Goal: Transaction & Acquisition: Subscribe to service/newsletter

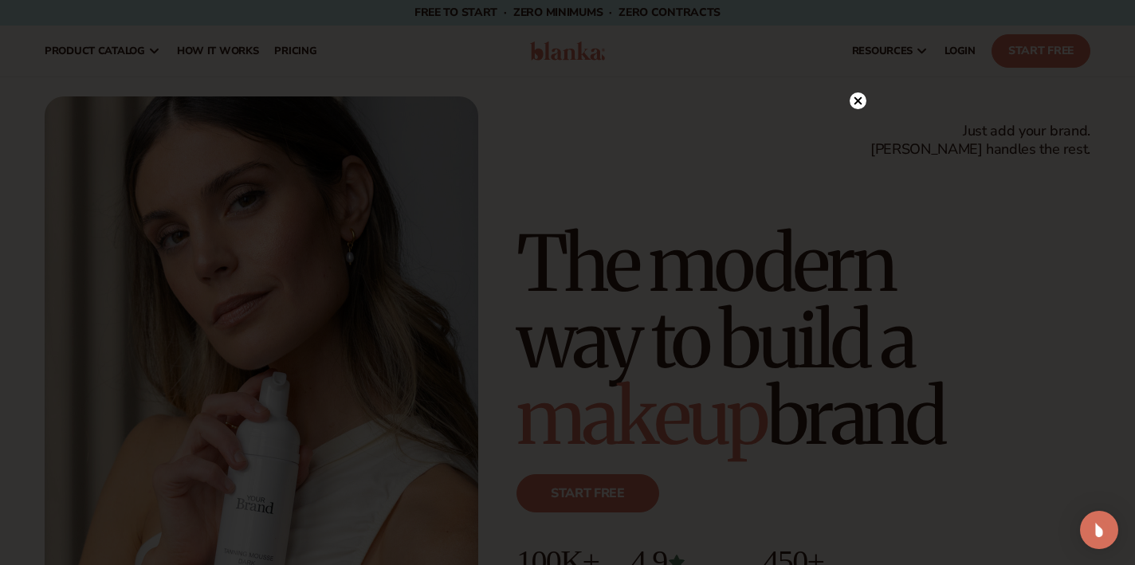
click at [855, 105] on circle at bounding box center [858, 100] width 17 height 17
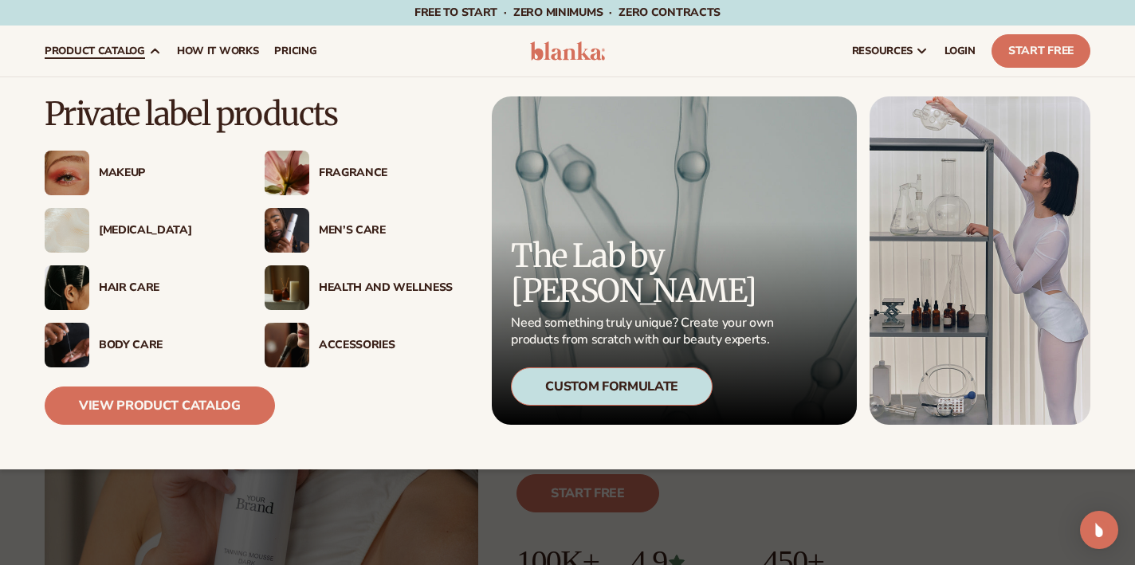
click at [96, 169] on div "Makeup" at bounding box center [161, 174] width 144 height 14
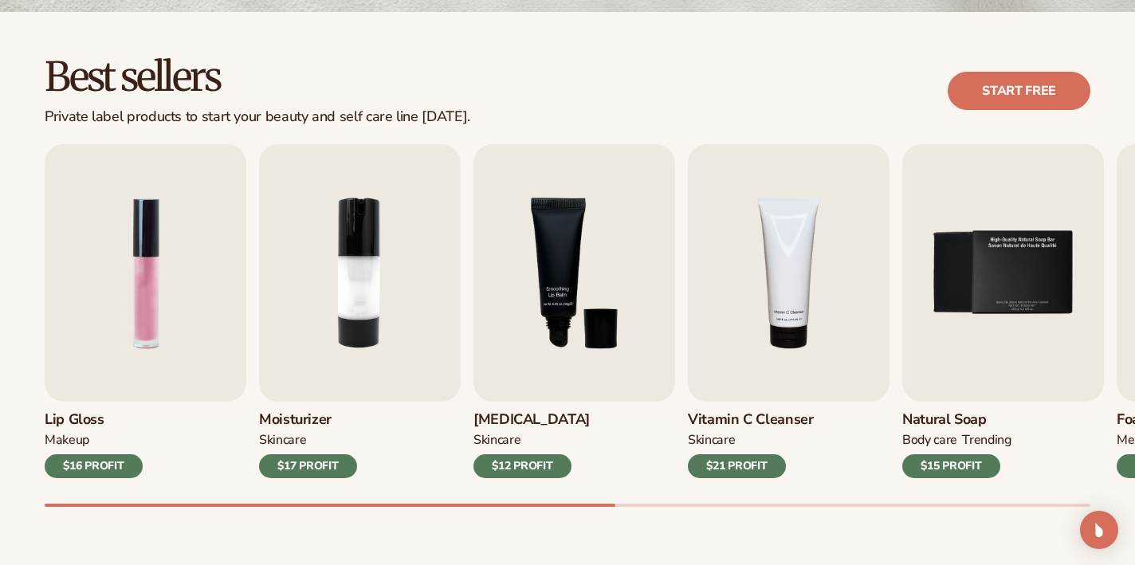
scroll to position [428, 0]
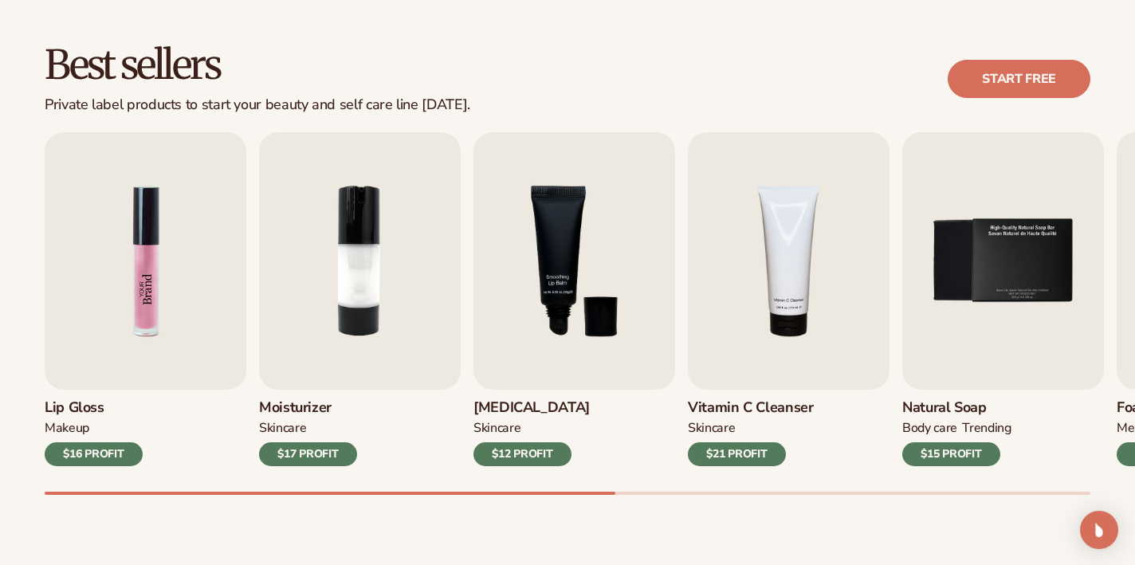
click at [169, 293] on img "1 / 9" at bounding box center [146, 261] width 202 height 258
click at [179, 368] on img "1 / 9" at bounding box center [146, 261] width 202 height 258
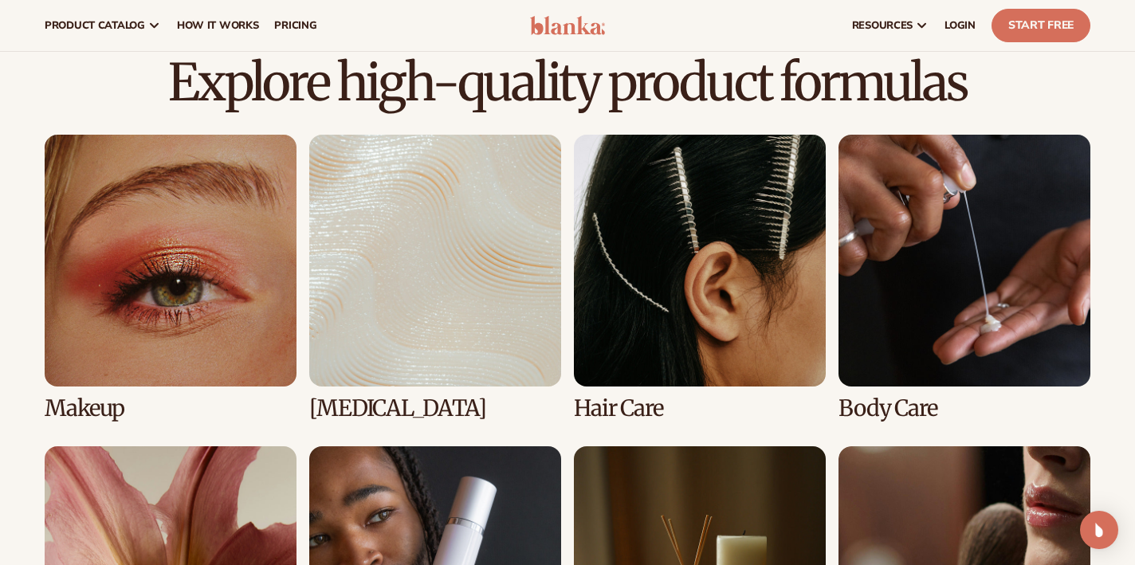
scroll to position [553, 0]
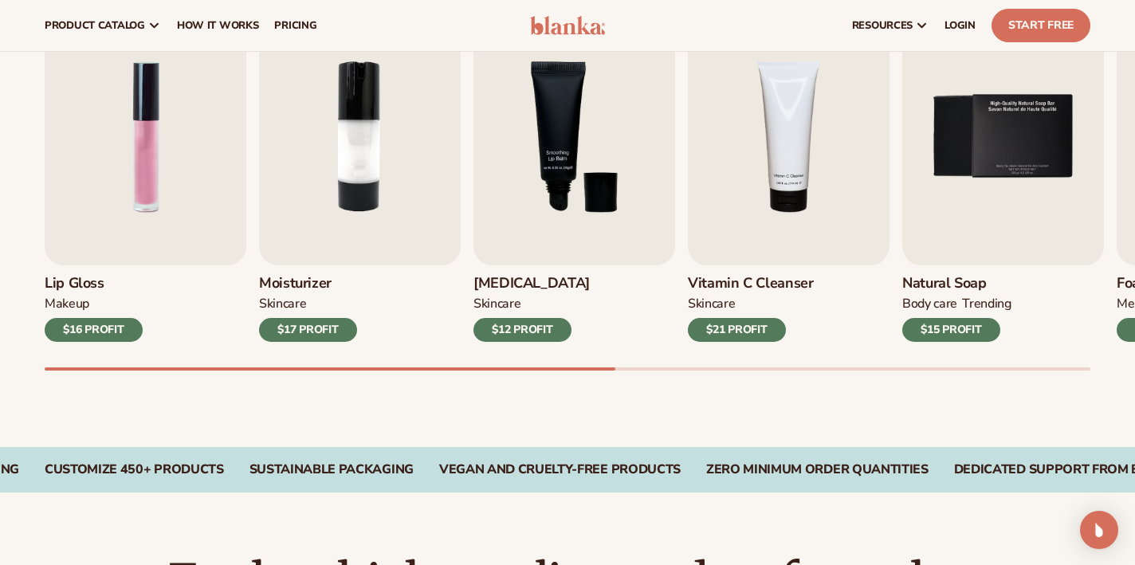
click at [93, 328] on div "$16 PROFIT" at bounding box center [94, 330] width 98 height 24
click at [114, 229] on img "1 / 9" at bounding box center [146, 137] width 202 height 258
click at [342, 184] on img "2 / 9" at bounding box center [360, 137] width 202 height 258
click at [133, 197] on img "1 / 9" at bounding box center [146, 137] width 202 height 258
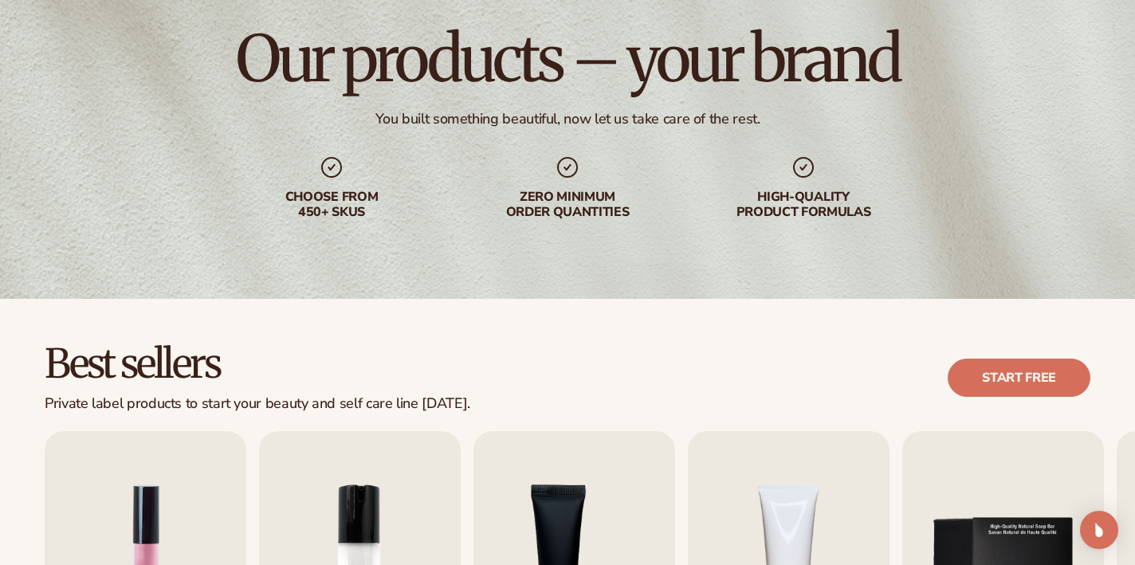
scroll to position [278, 0]
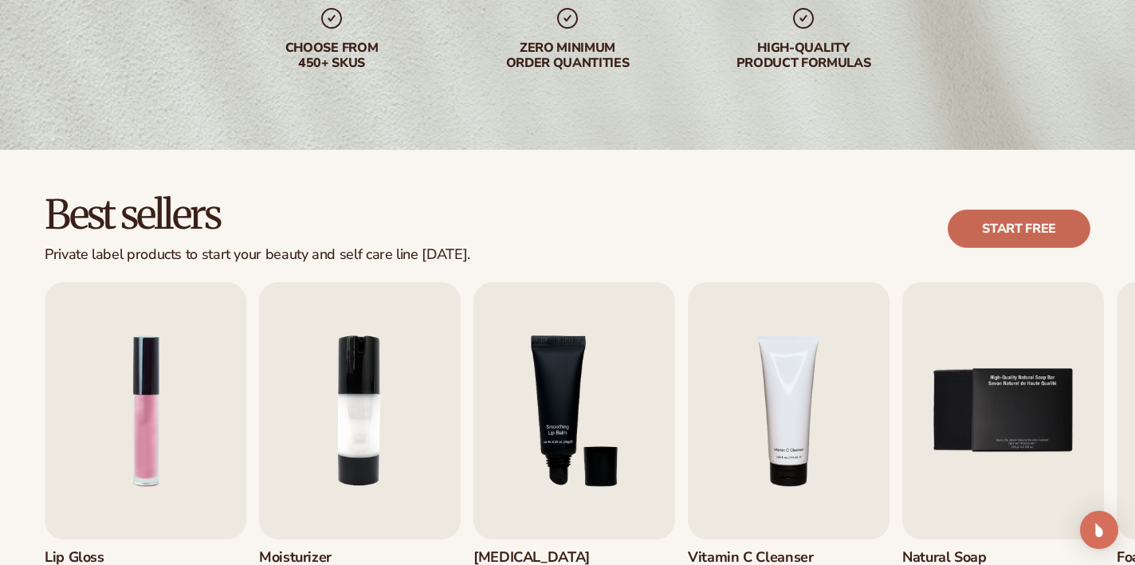
click at [1025, 238] on link "Start free" at bounding box center [1019, 229] width 143 height 38
